Goal: Use online tool/utility: Utilize a website feature to perform a specific function

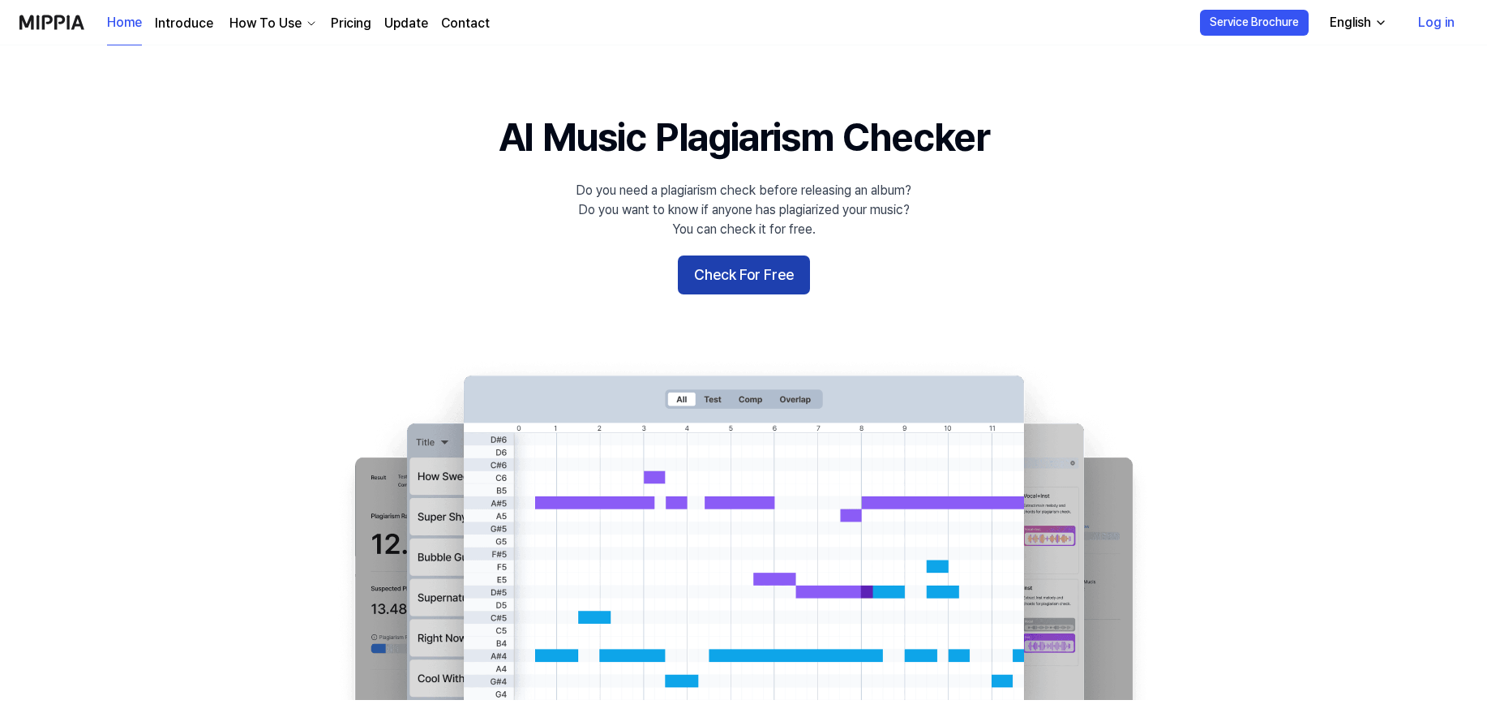
click at [711, 269] on button "Check For Free" at bounding box center [744, 274] width 132 height 39
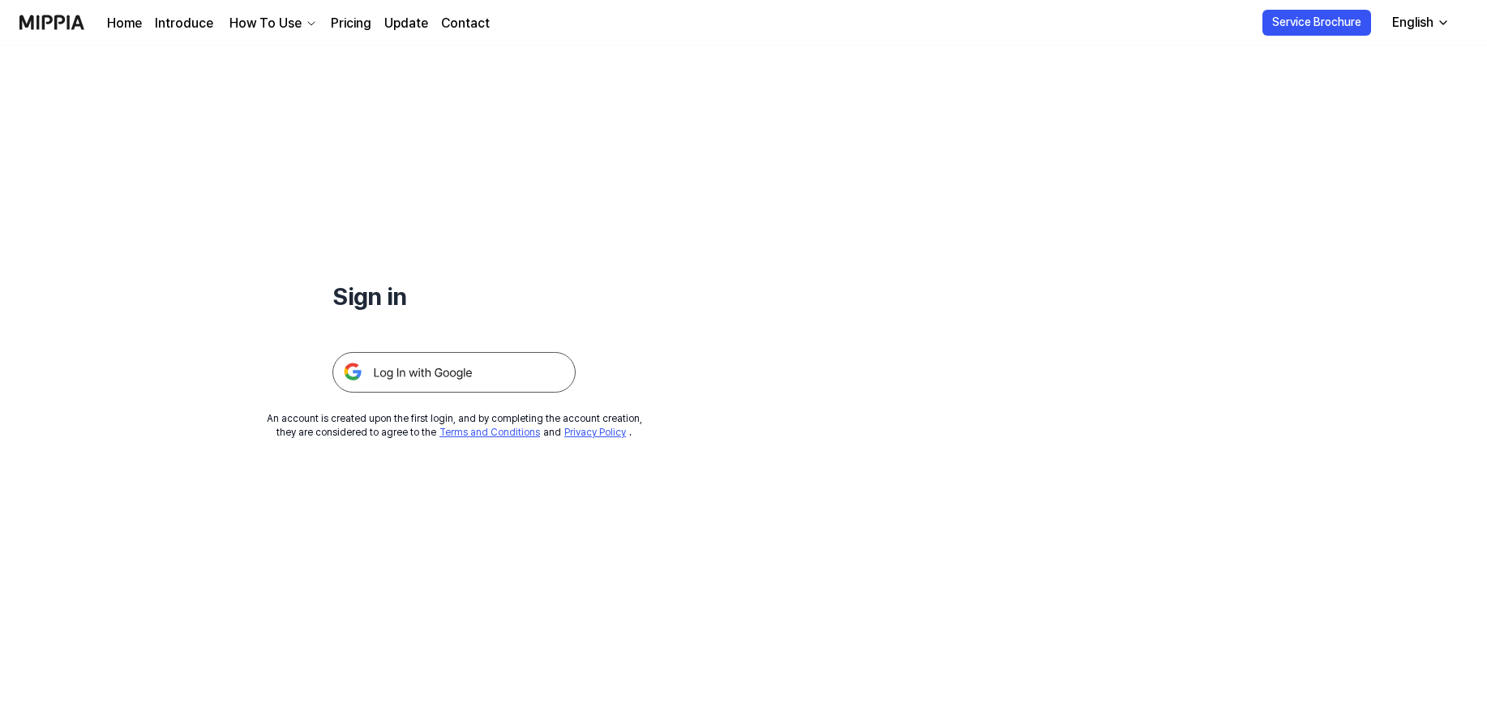
click at [475, 371] on img at bounding box center [453, 372] width 243 height 41
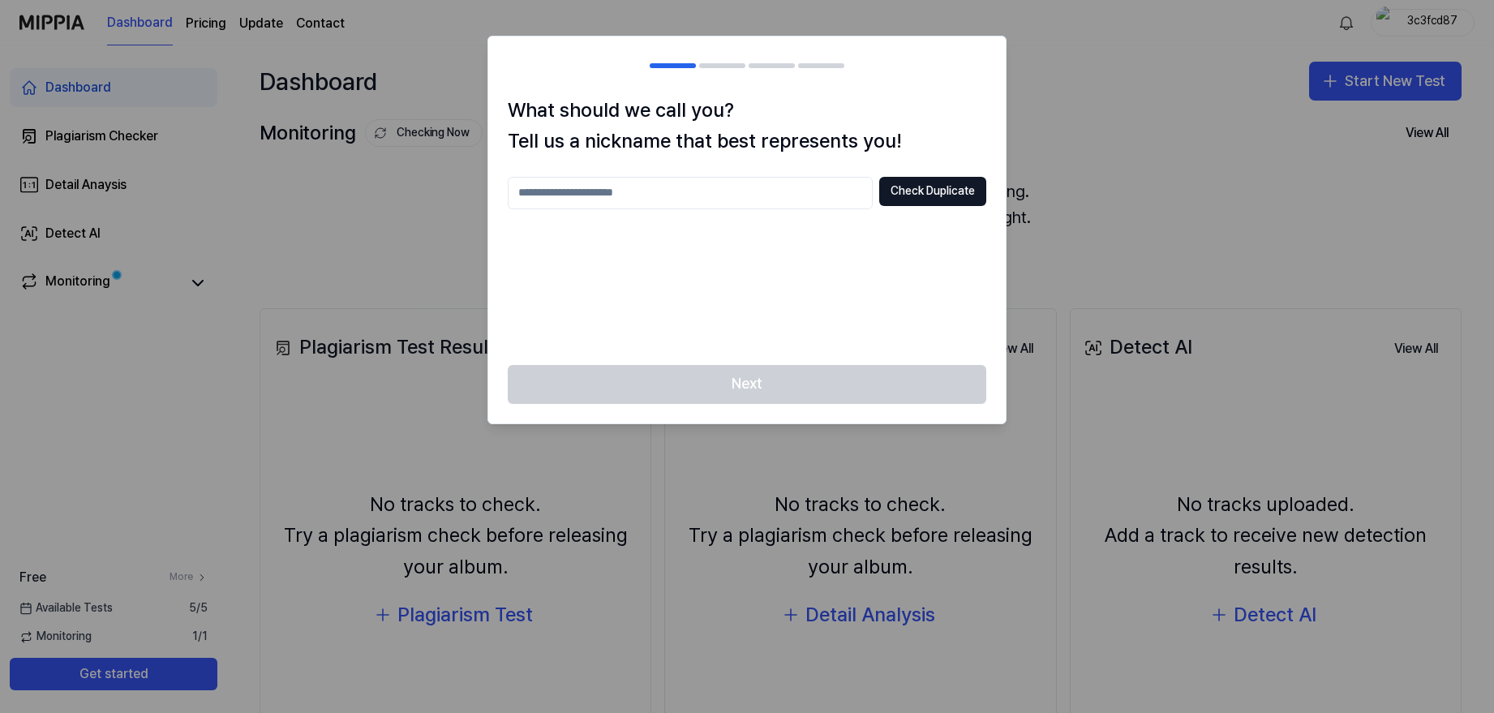
click at [736, 183] on input "text" at bounding box center [690, 193] width 365 height 32
type input "***"
click at [916, 189] on button "Check Duplicate" at bounding box center [932, 191] width 107 height 29
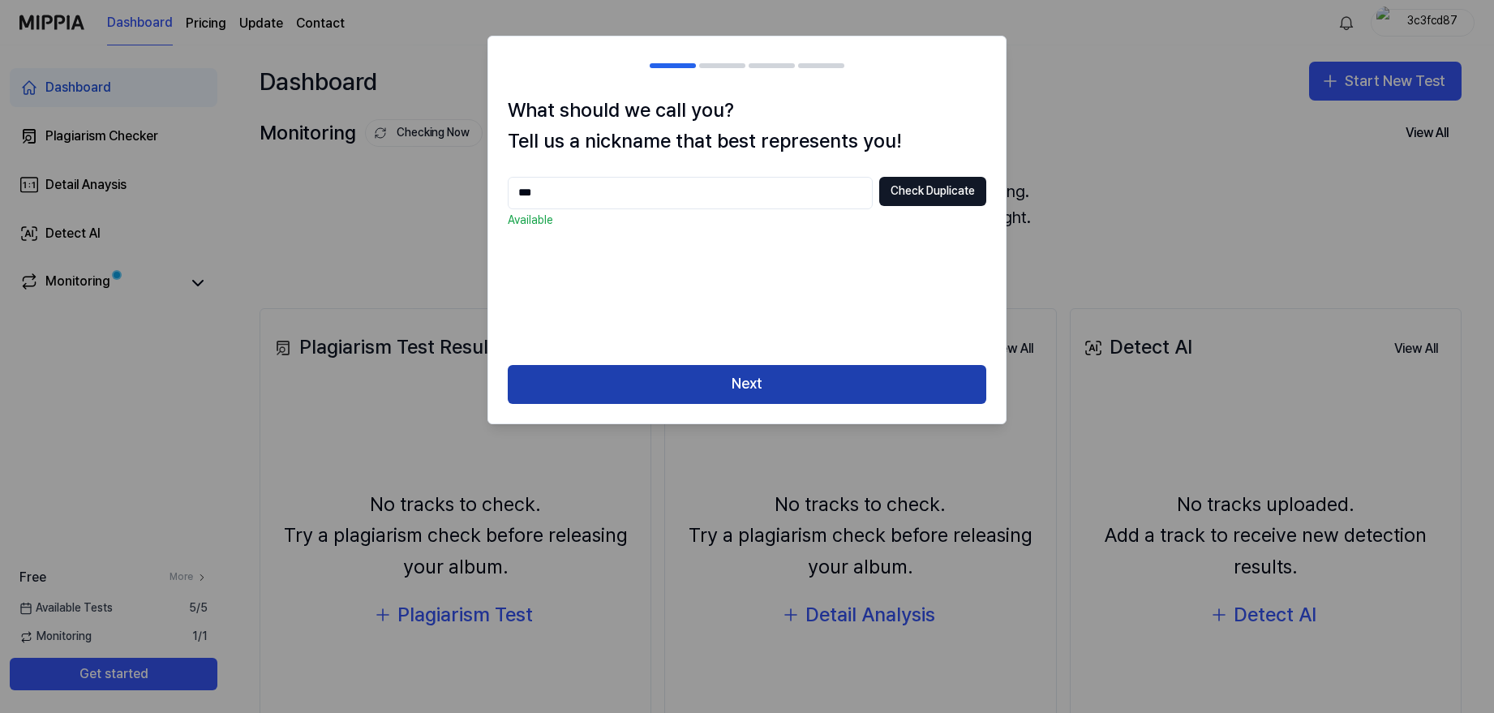
click at [750, 382] on button "Next" at bounding box center [747, 384] width 478 height 39
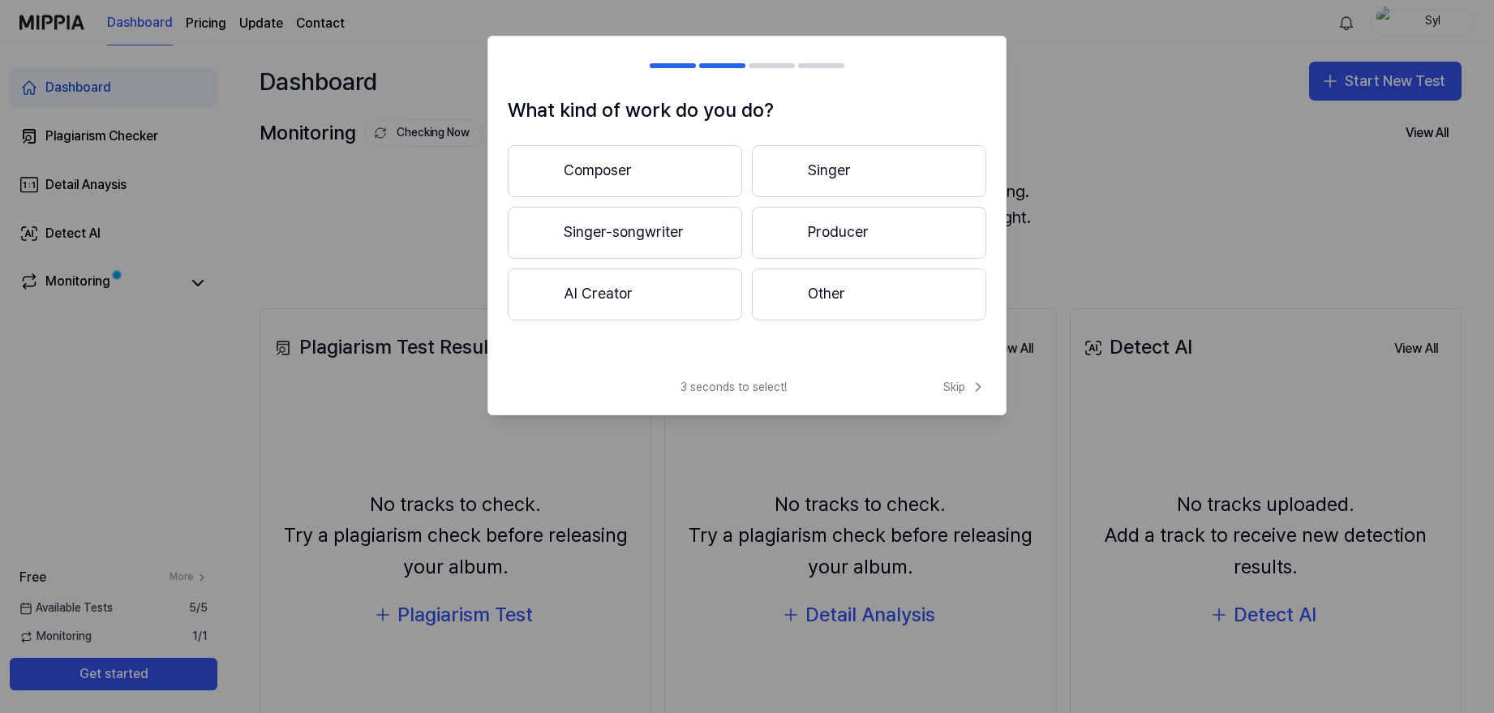
click at [658, 179] on button "Composer" at bounding box center [625, 171] width 234 height 52
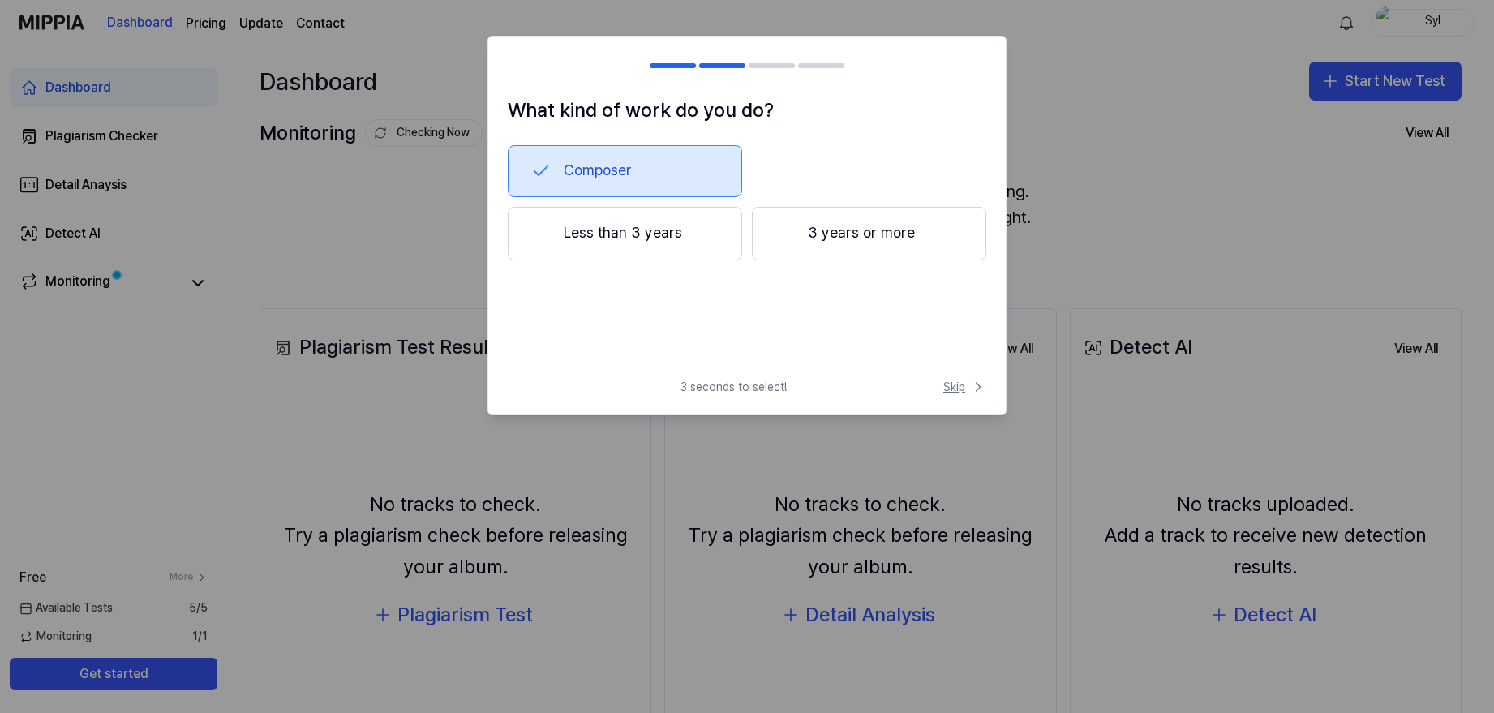
click at [954, 384] on span "Skip" at bounding box center [964, 387] width 43 height 16
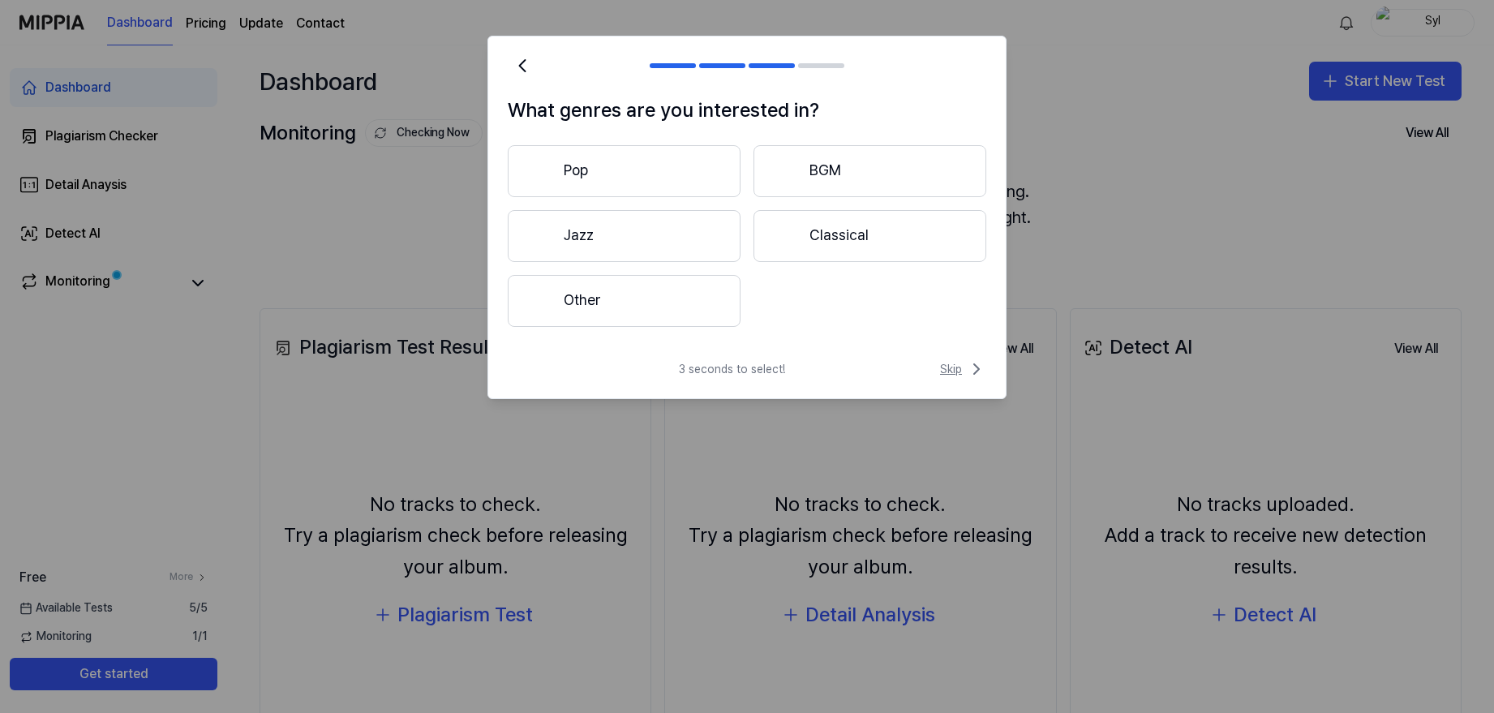
click at [951, 365] on span "Skip" at bounding box center [963, 368] width 46 height 19
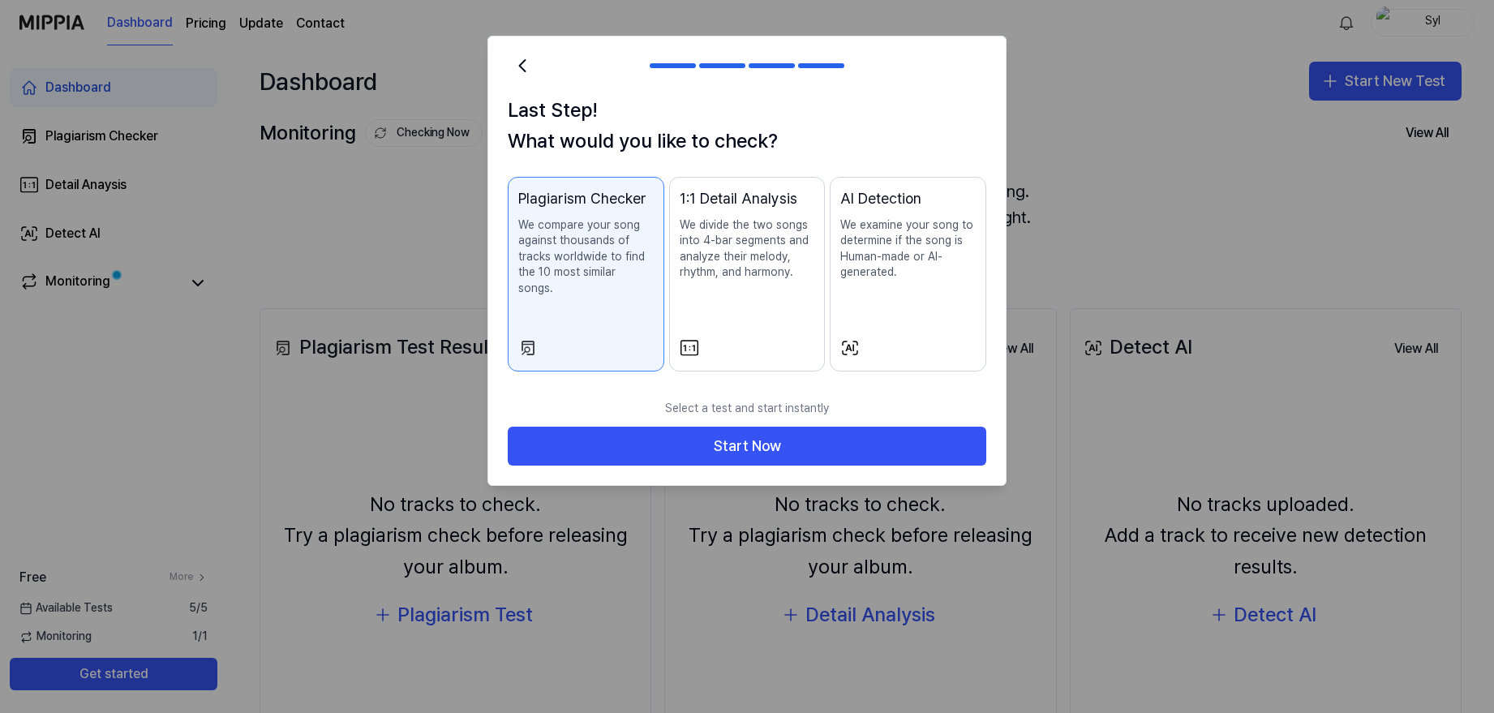
click at [607, 315] on button "Plagiarism Checker We compare your song against thousands of tracks worldwide t…" at bounding box center [586, 274] width 156 height 195
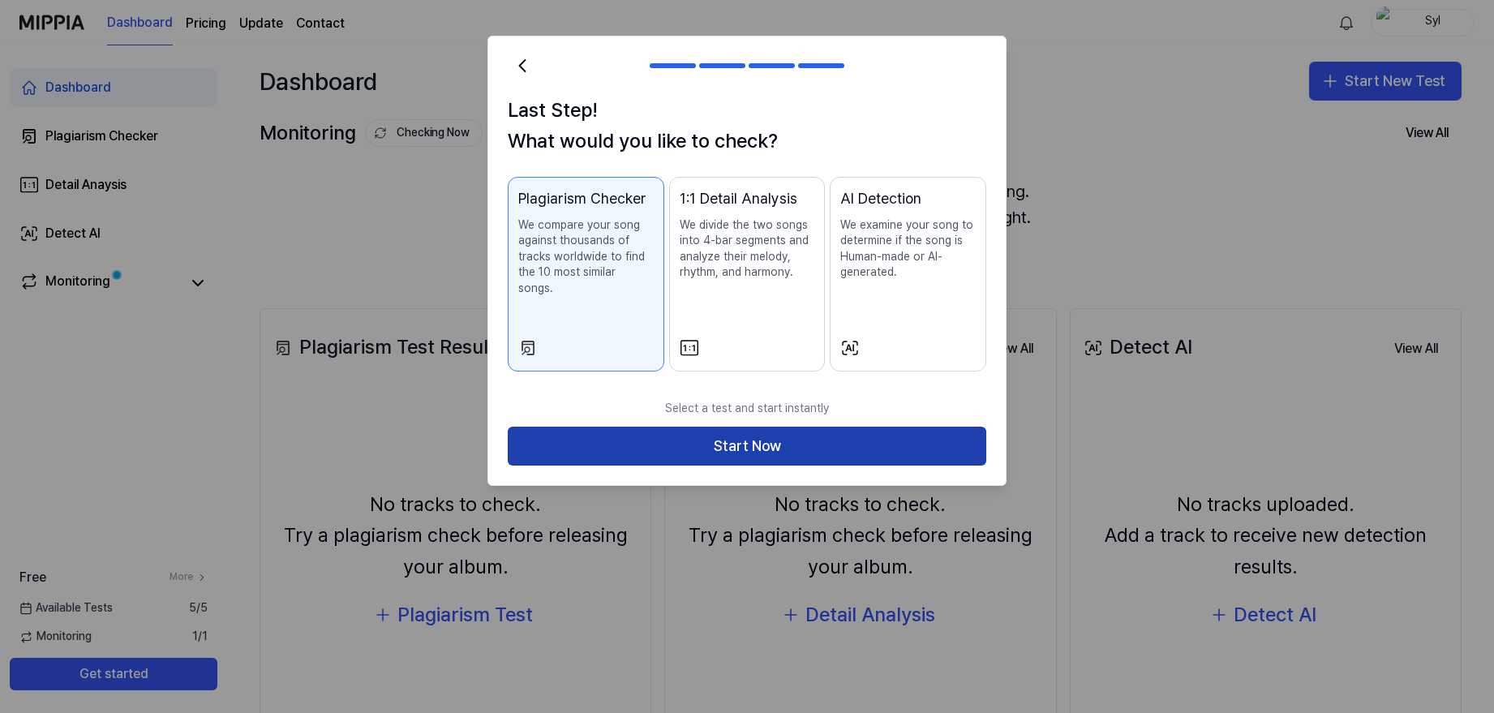
click at [743, 427] on button "Start Now" at bounding box center [747, 445] width 478 height 39
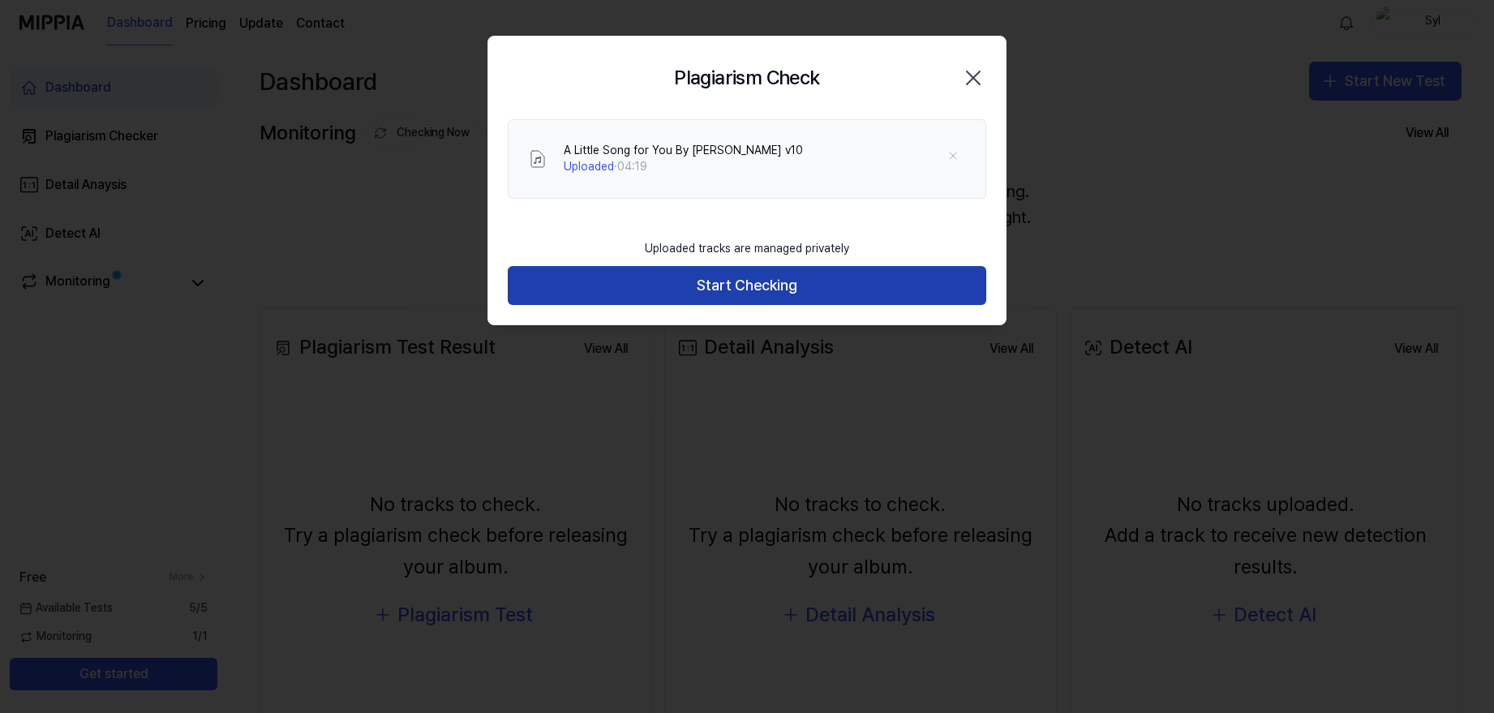
click at [759, 282] on button "Start Checking" at bounding box center [747, 285] width 478 height 39
